Goal: Find specific page/section: Find specific page/section

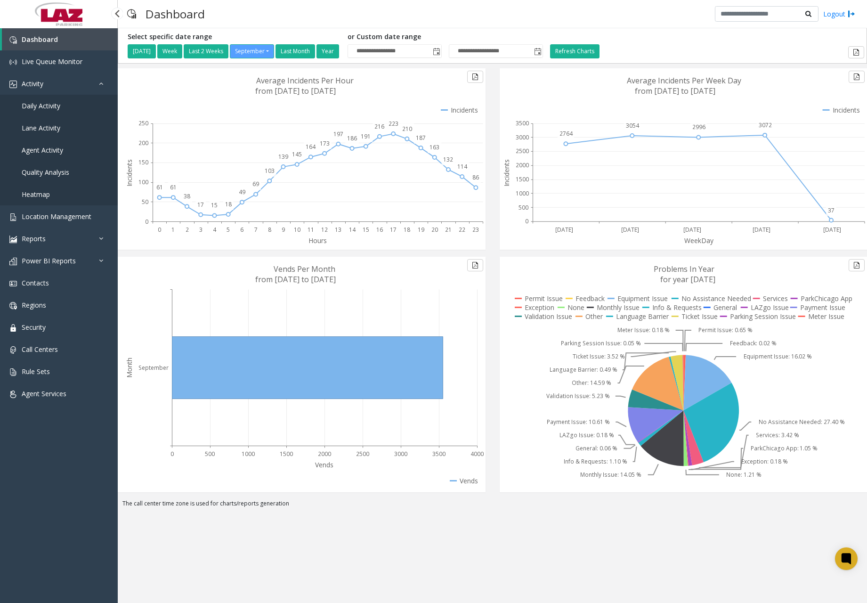
click at [49, 108] on span "Daily Activity" at bounding box center [41, 105] width 39 height 9
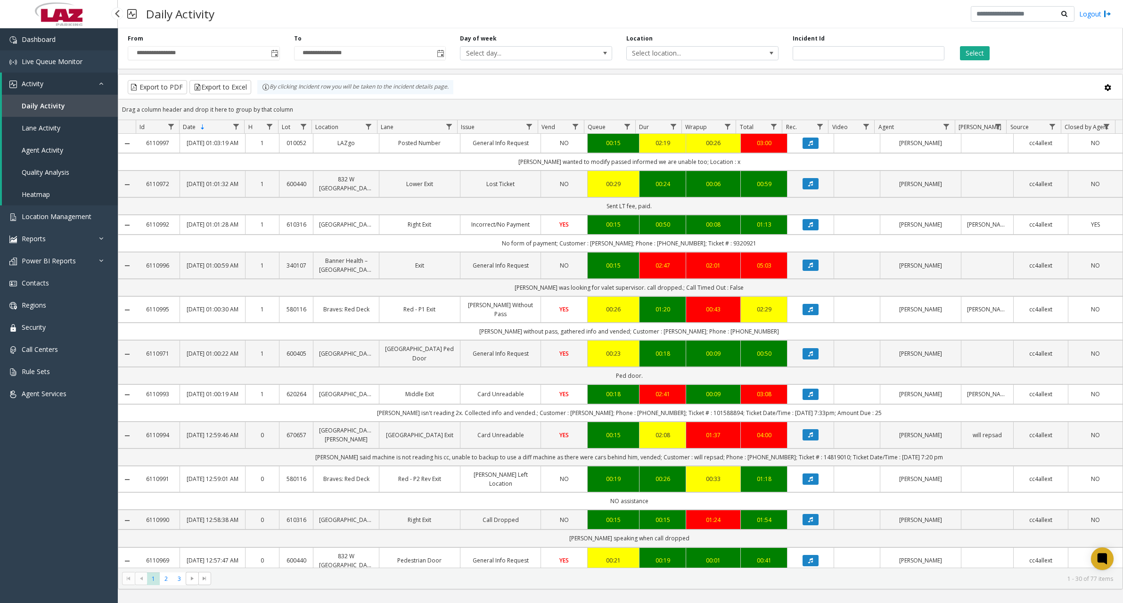
click at [58, 43] on link "Dashboard" at bounding box center [59, 39] width 118 height 22
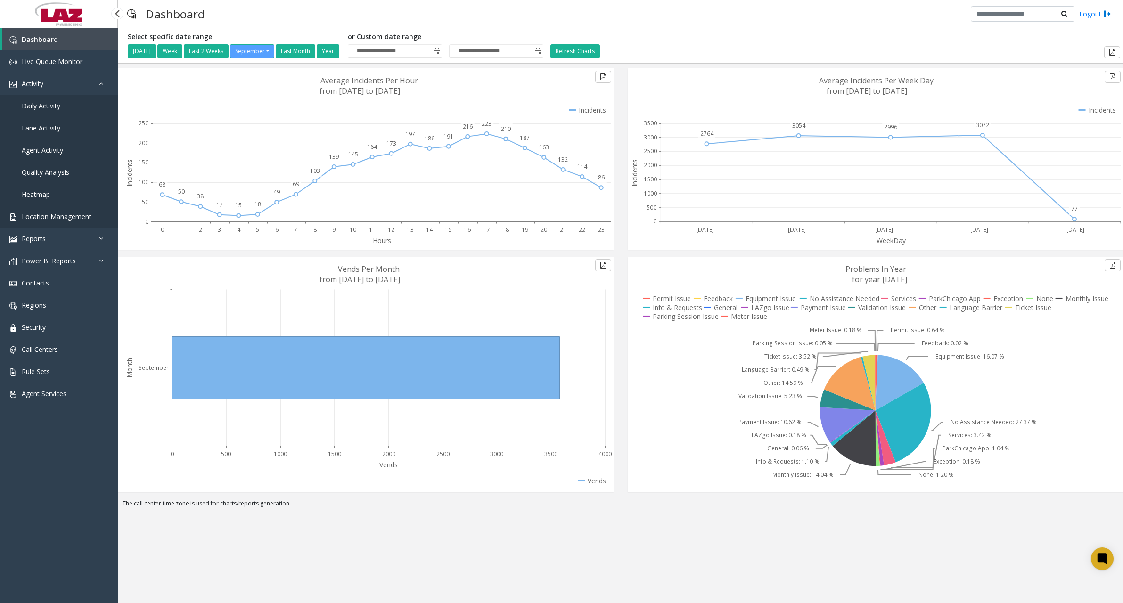
click at [58, 216] on span "Location Management" at bounding box center [57, 216] width 70 height 9
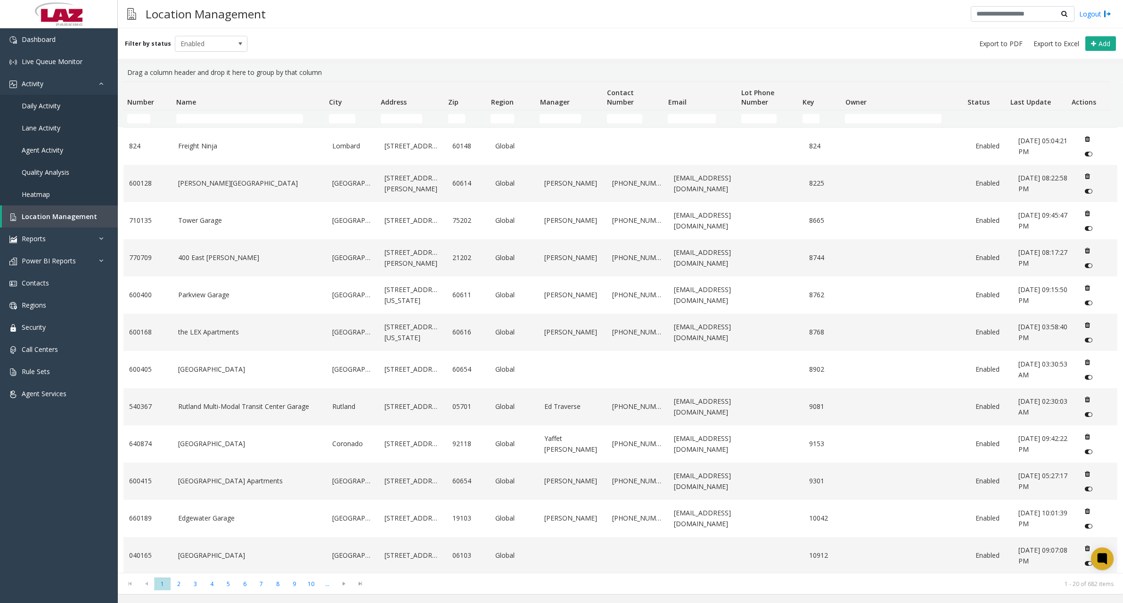
click at [237, 114] on td "Name Filter" at bounding box center [248, 118] width 153 height 17
click at [238, 116] on input "Name Filter" at bounding box center [239, 118] width 127 height 9
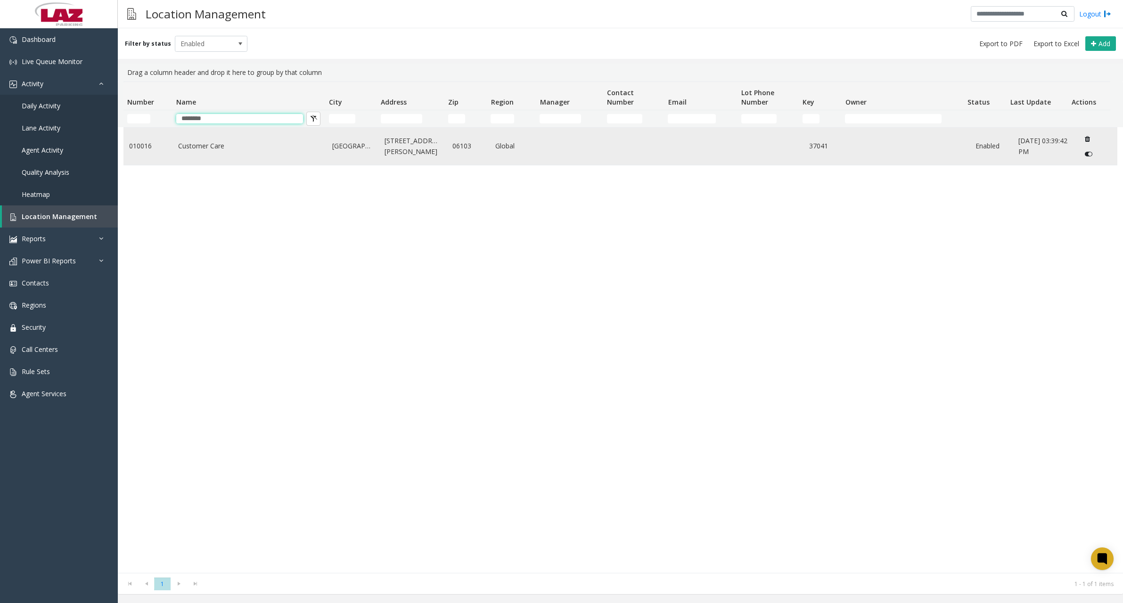
type input "********"
click at [231, 151] on link "Customer Care" at bounding box center [249, 146] width 142 height 10
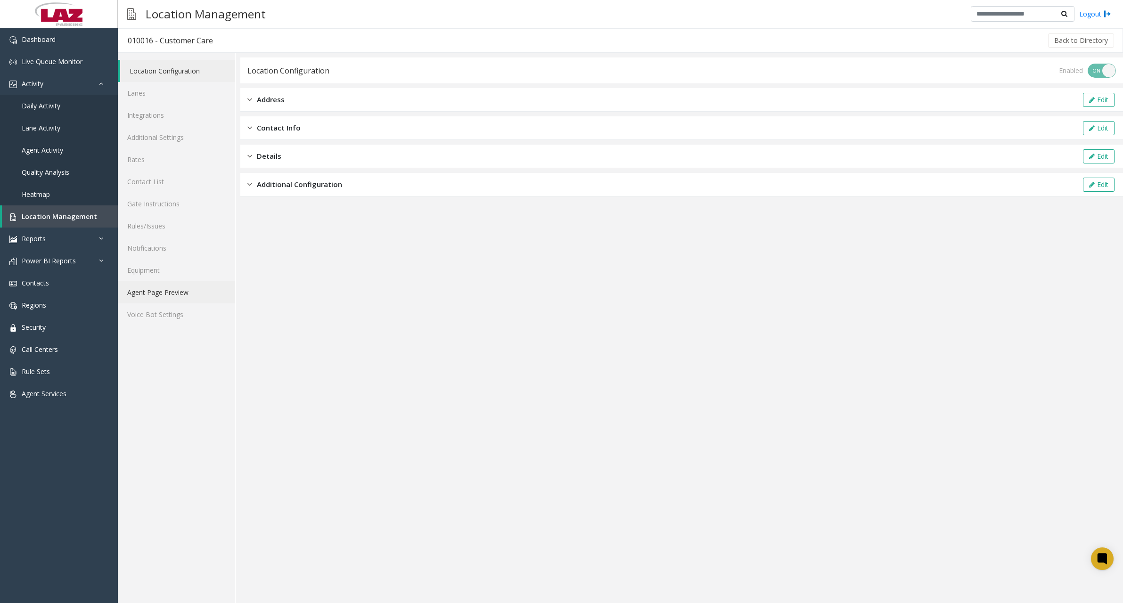
click at [162, 295] on link "Agent Page Preview" at bounding box center [176, 292] width 117 height 22
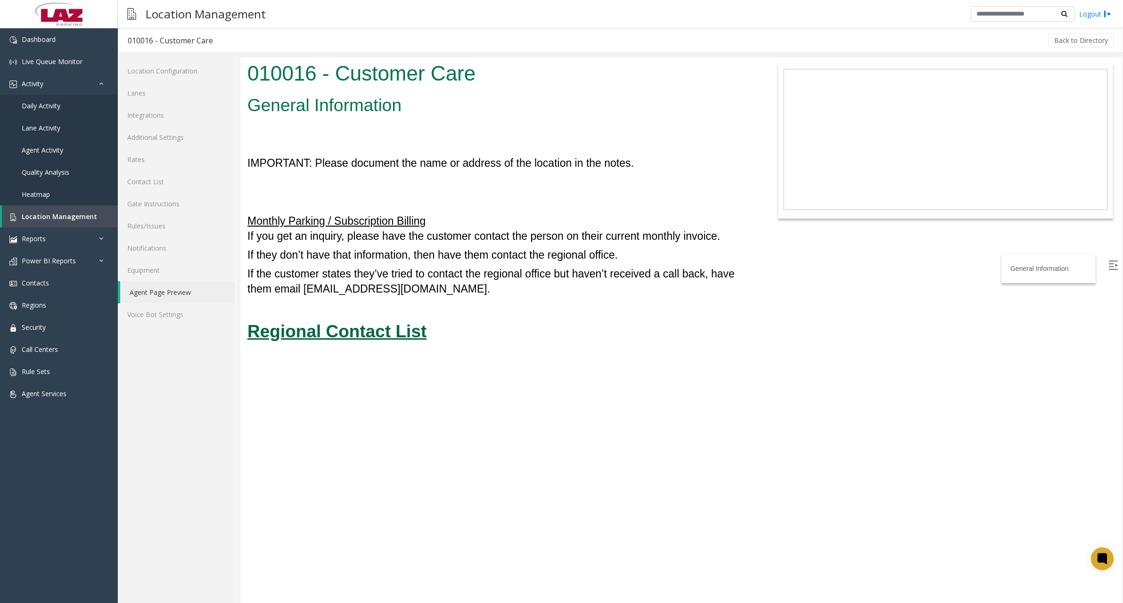
click at [359, 334] on u "Regional Contact List" at bounding box center [336, 331] width 179 height 19
click at [83, 43] on link "Dashboard" at bounding box center [59, 39] width 118 height 22
